Goal: Information Seeking & Learning: Stay updated

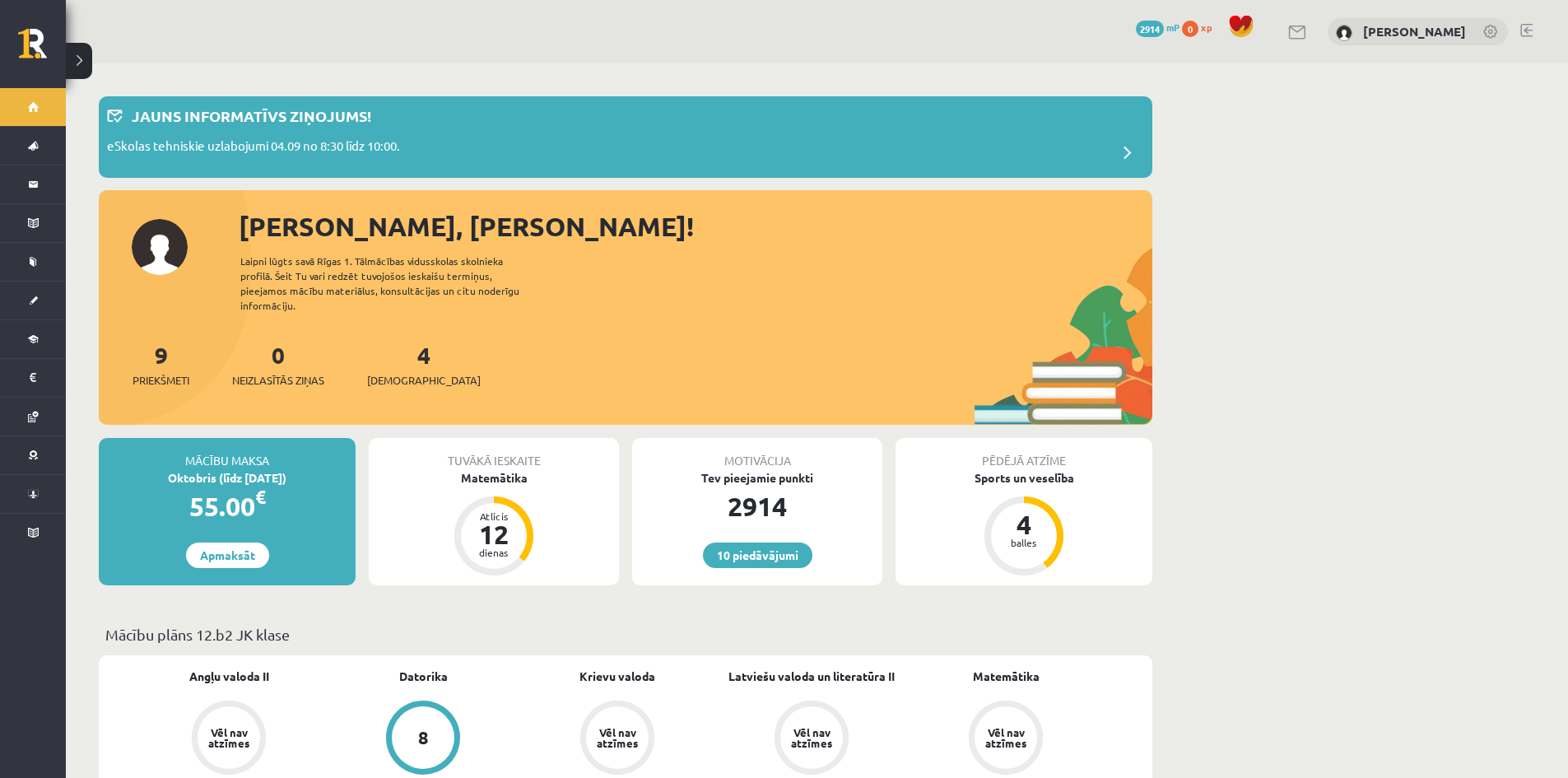
click at [388, 346] on div "4 Ieskaites" at bounding box center [423, 363] width 114 height 51
click at [401, 340] on link "4 Ieskaites" at bounding box center [423, 364] width 114 height 49
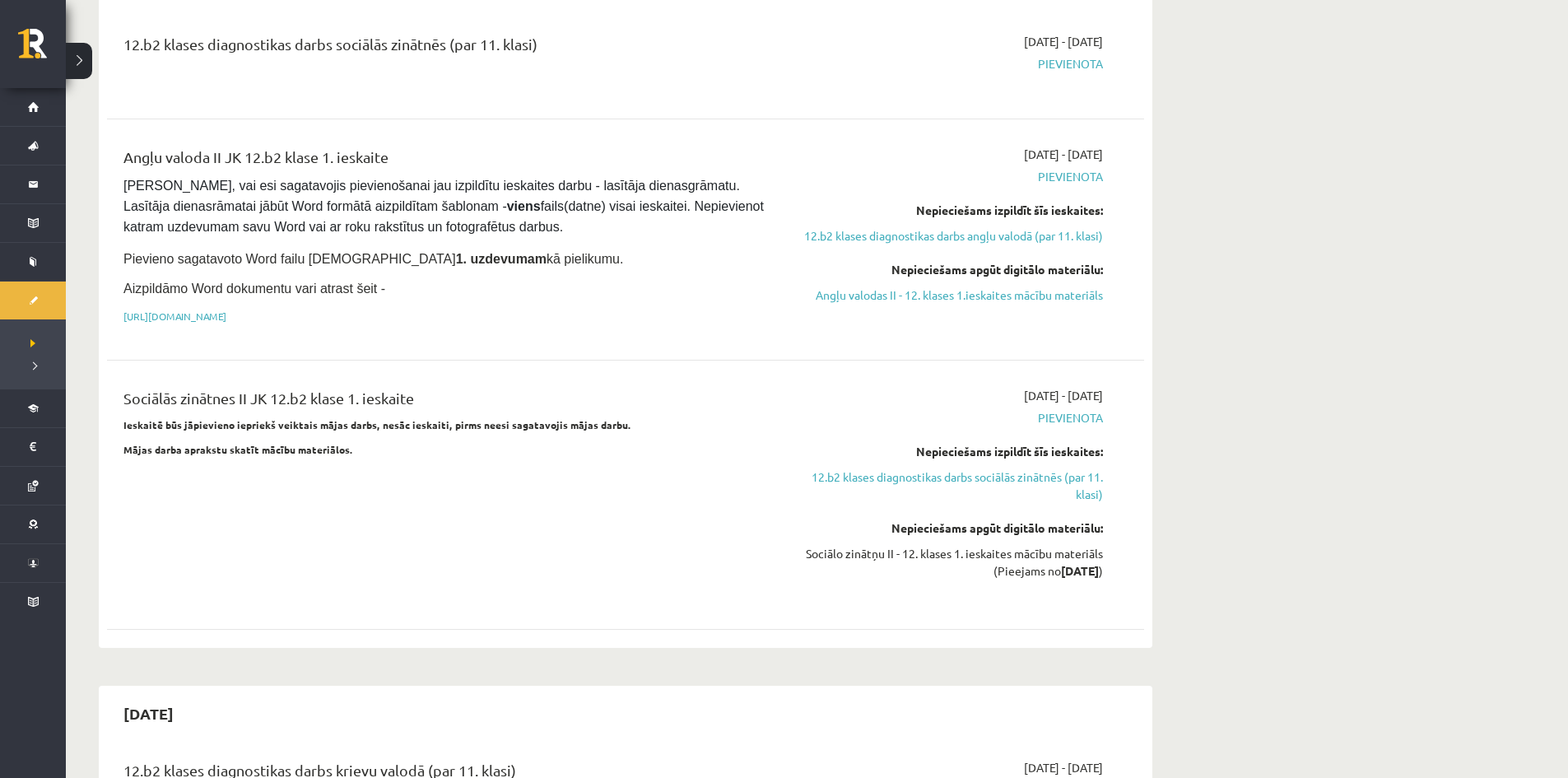
scroll to position [919, 0]
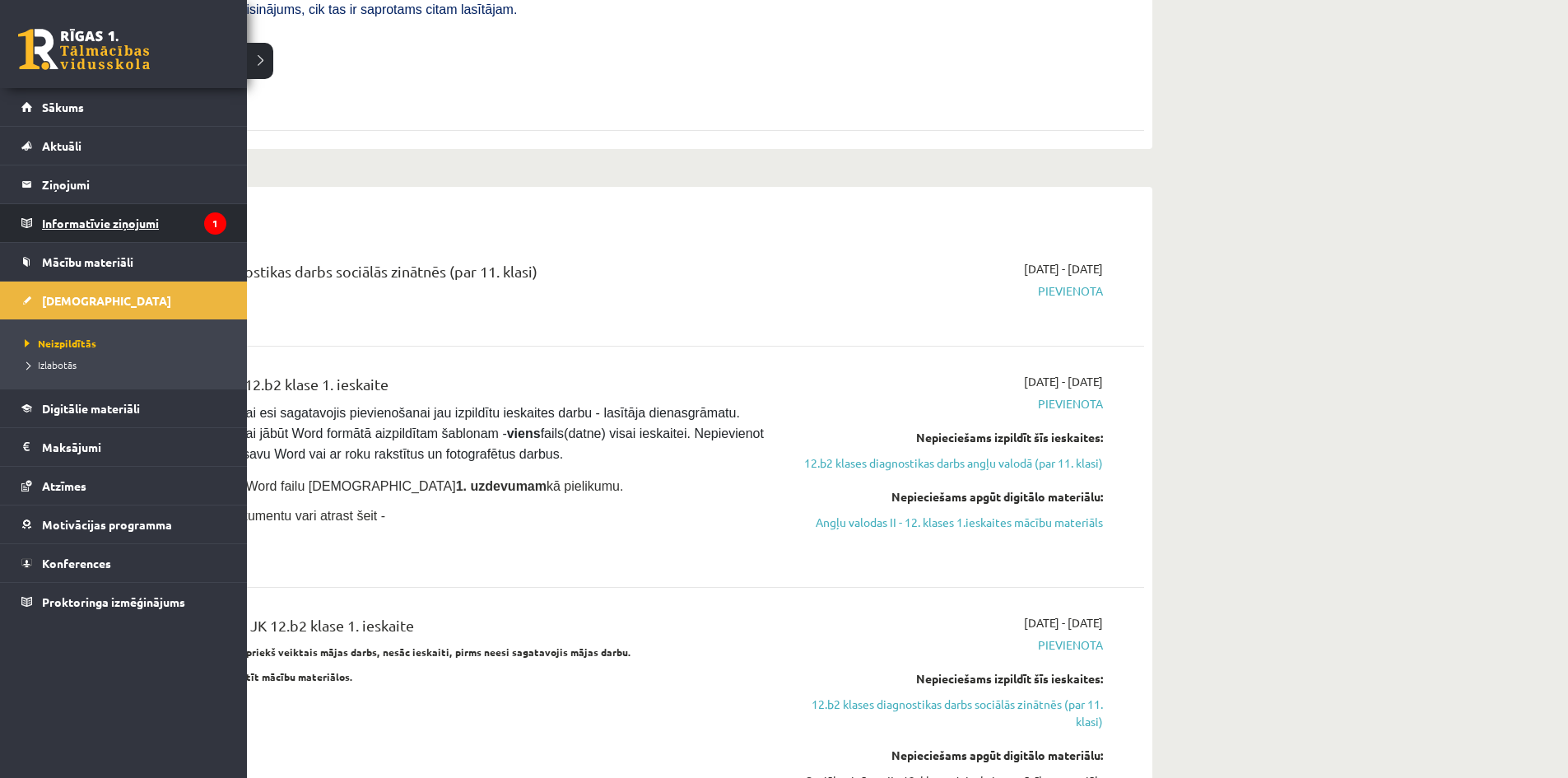
click at [110, 213] on legend "Informatīvie ziņojumi 1" at bounding box center [134, 223] width 185 height 38
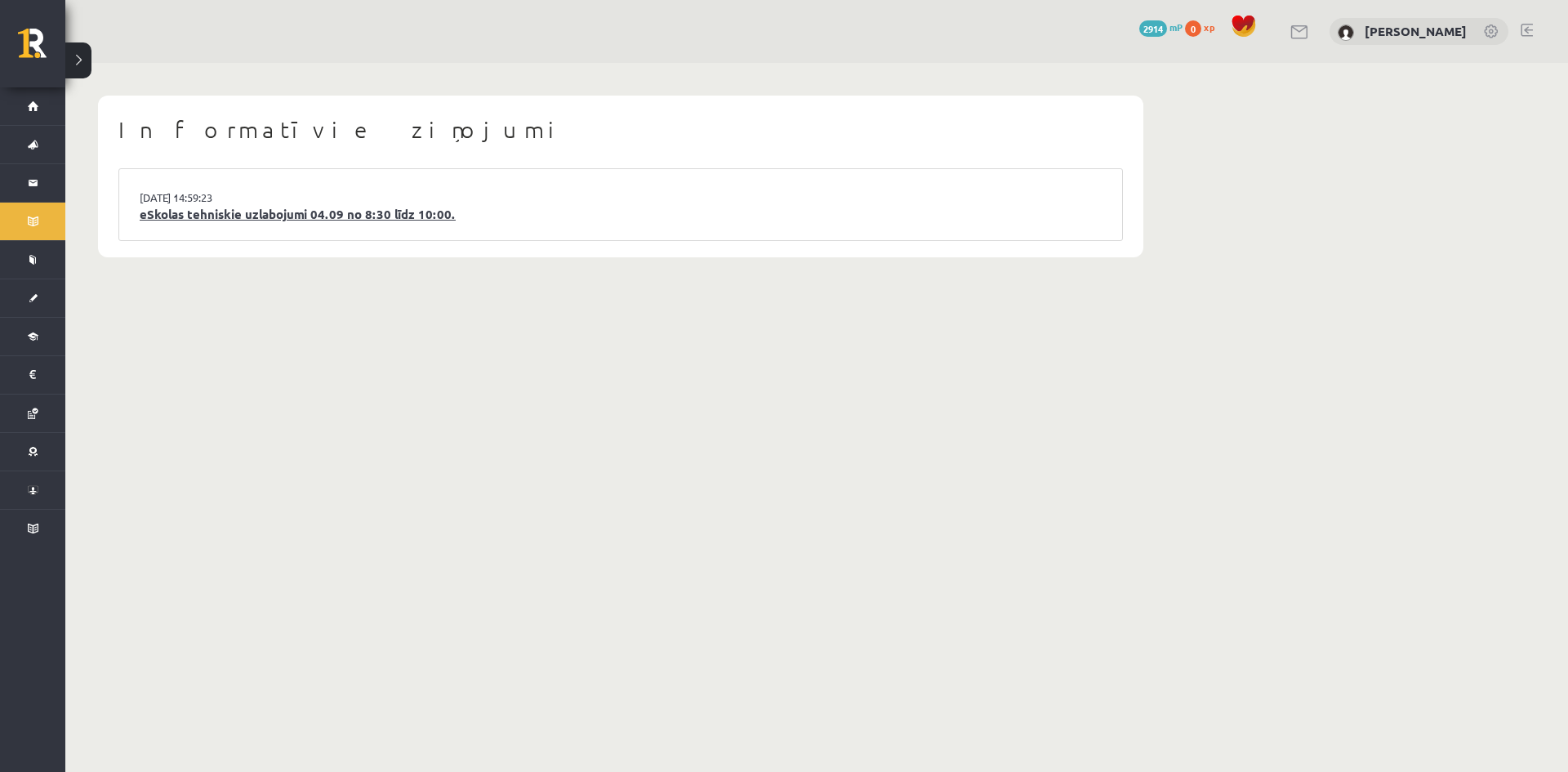
click at [505, 206] on link "eSkolas tehniskie uzlabojumi 04.09 no 8:30 līdz 10:00." at bounding box center [620, 214] width 962 height 19
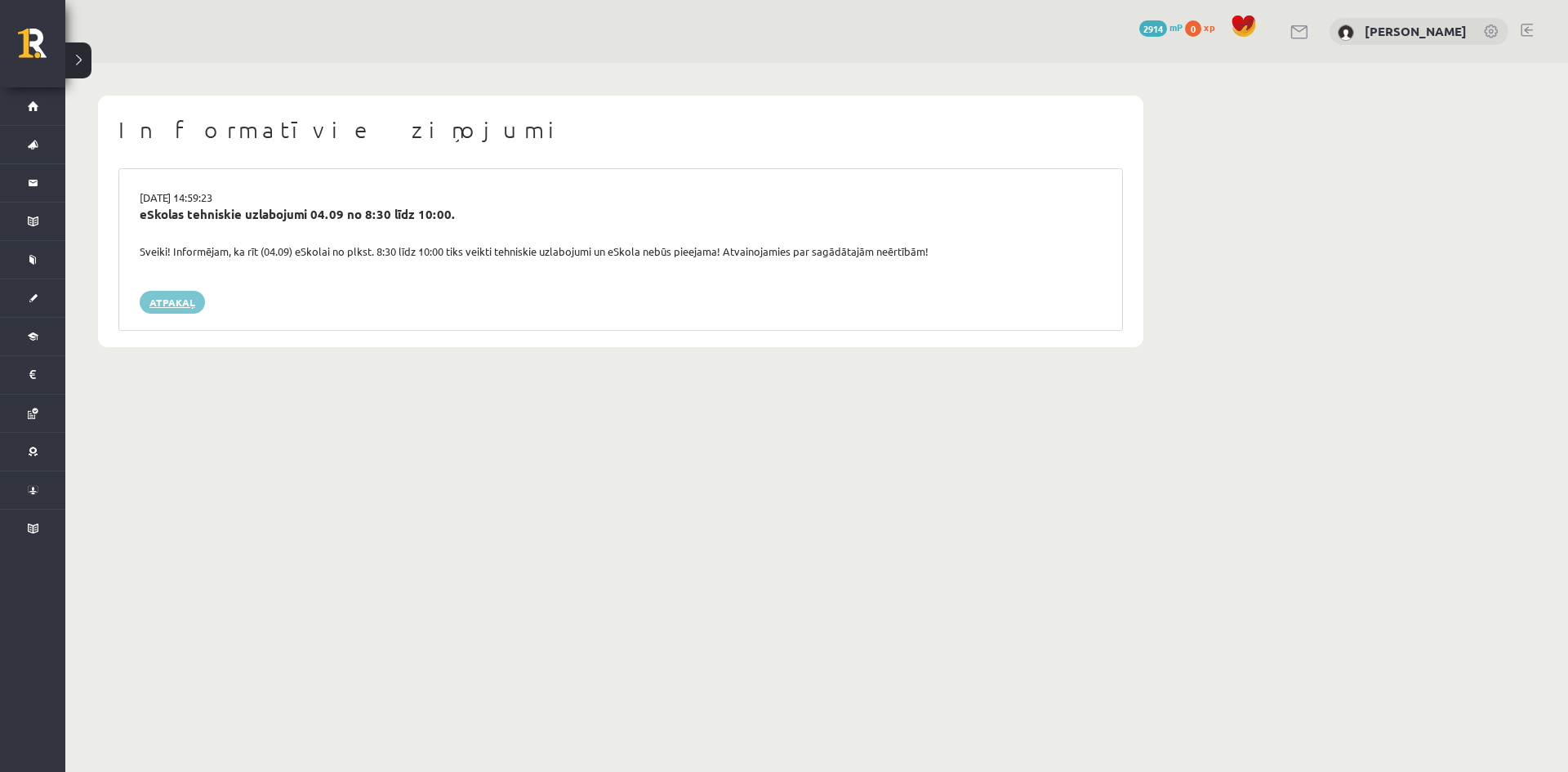
click at [189, 305] on link "Atpakaļ" at bounding box center [172, 301] width 65 height 23
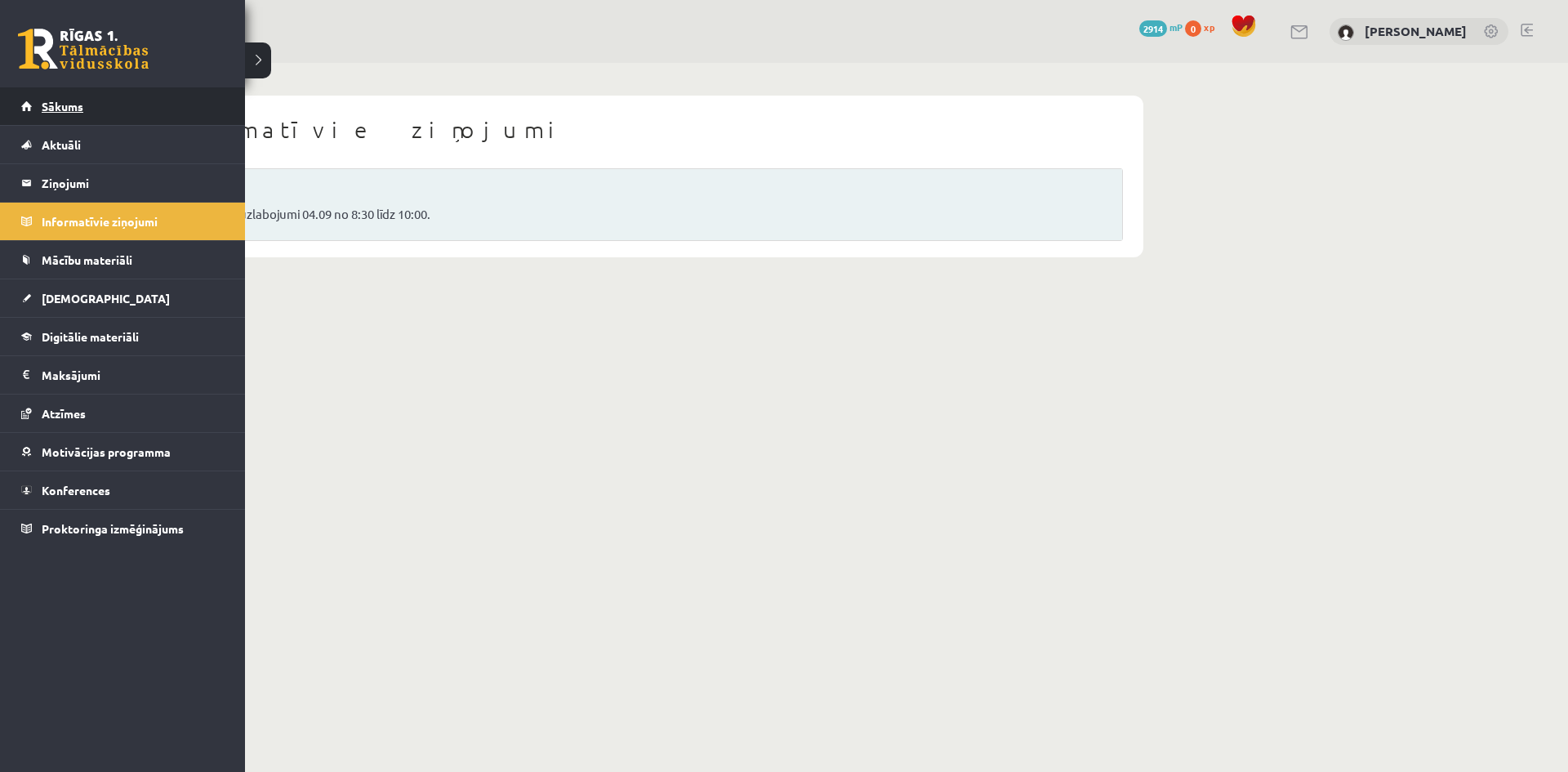
click at [45, 95] on link "Sākums" at bounding box center [122, 106] width 203 height 38
